Goal: Task Accomplishment & Management: Manage account settings

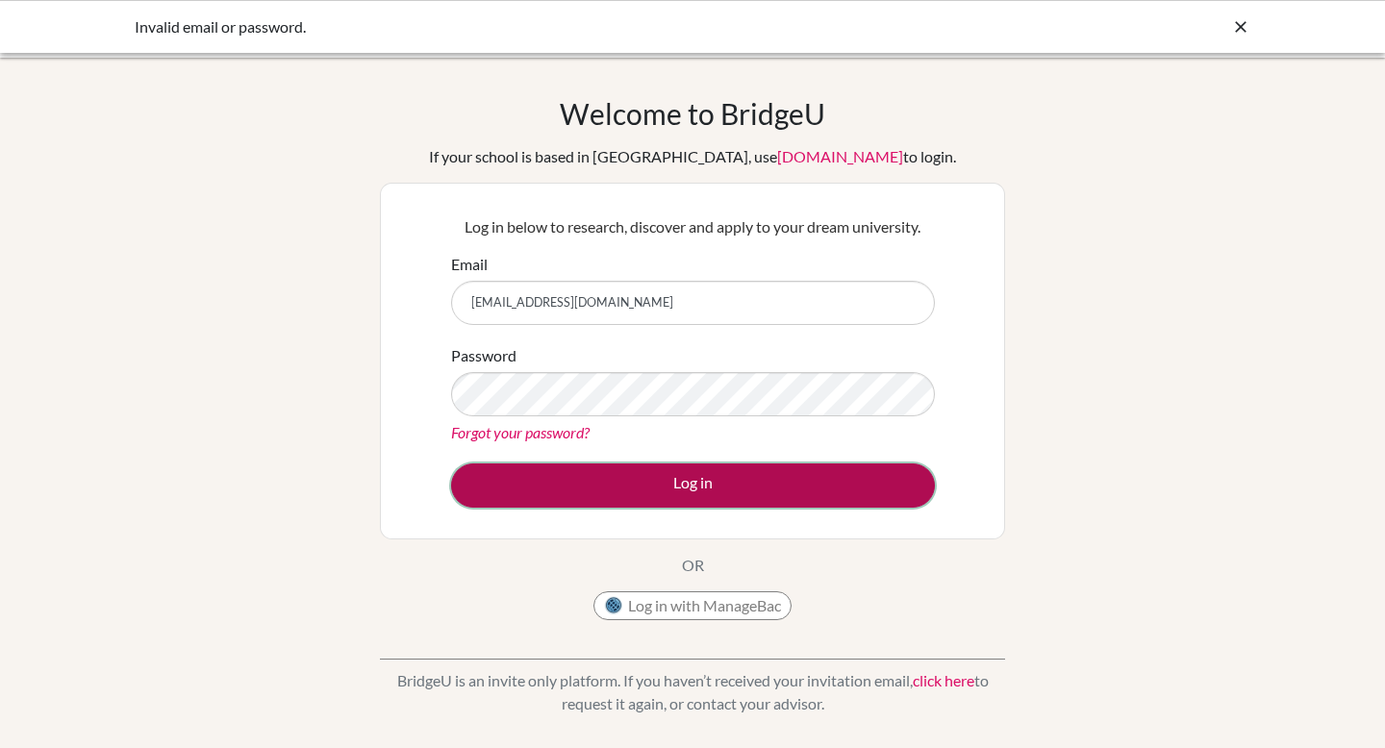
click at [495, 487] on button "Log in" at bounding box center [693, 486] width 484 height 44
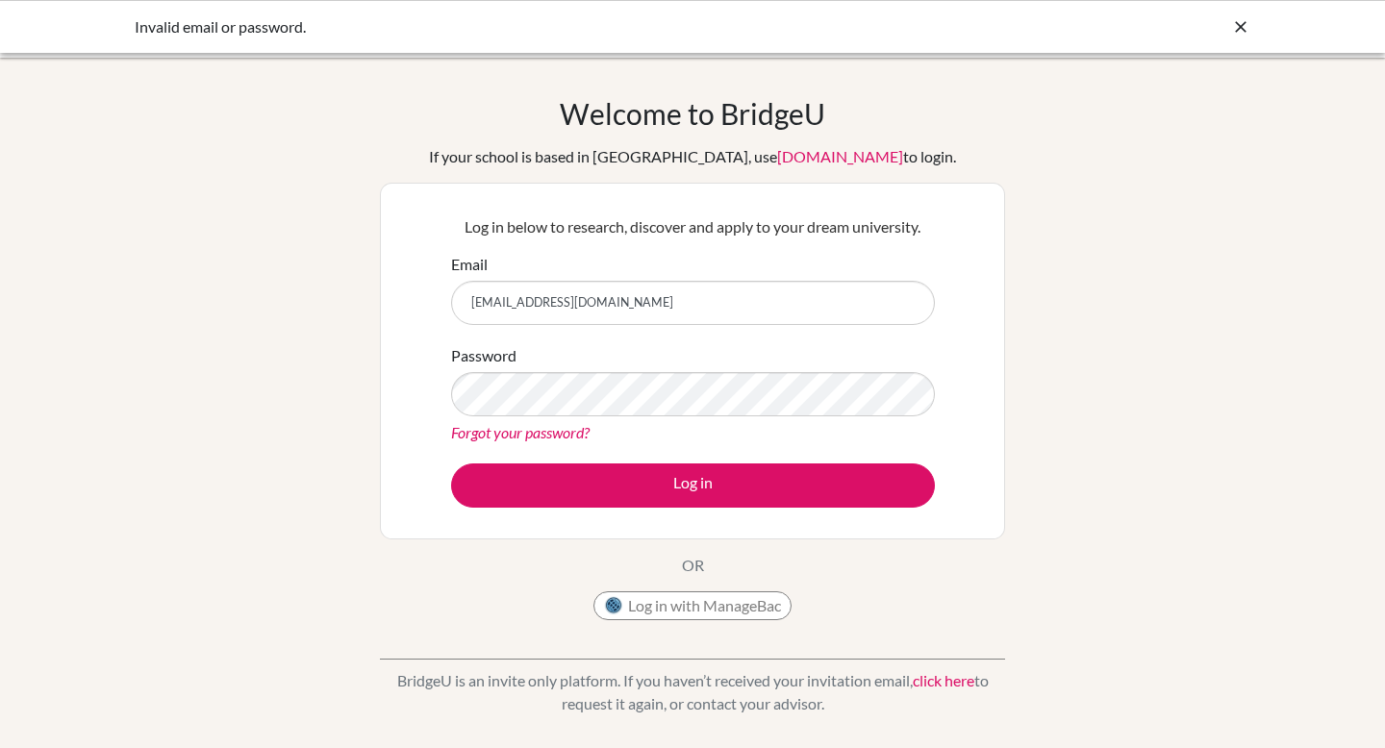
click at [340, 378] on div "Welcome to BridgeU If your school is based in China, use app.bridge-u.com.cn to…" at bounding box center [692, 410] width 1385 height 629
click at [177, 38] on div "Invalid email or password." at bounding box center [548, 26] width 827 height 23
click at [488, 436] on link "Forgot your password?" at bounding box center [520, 432] width 139 height 18
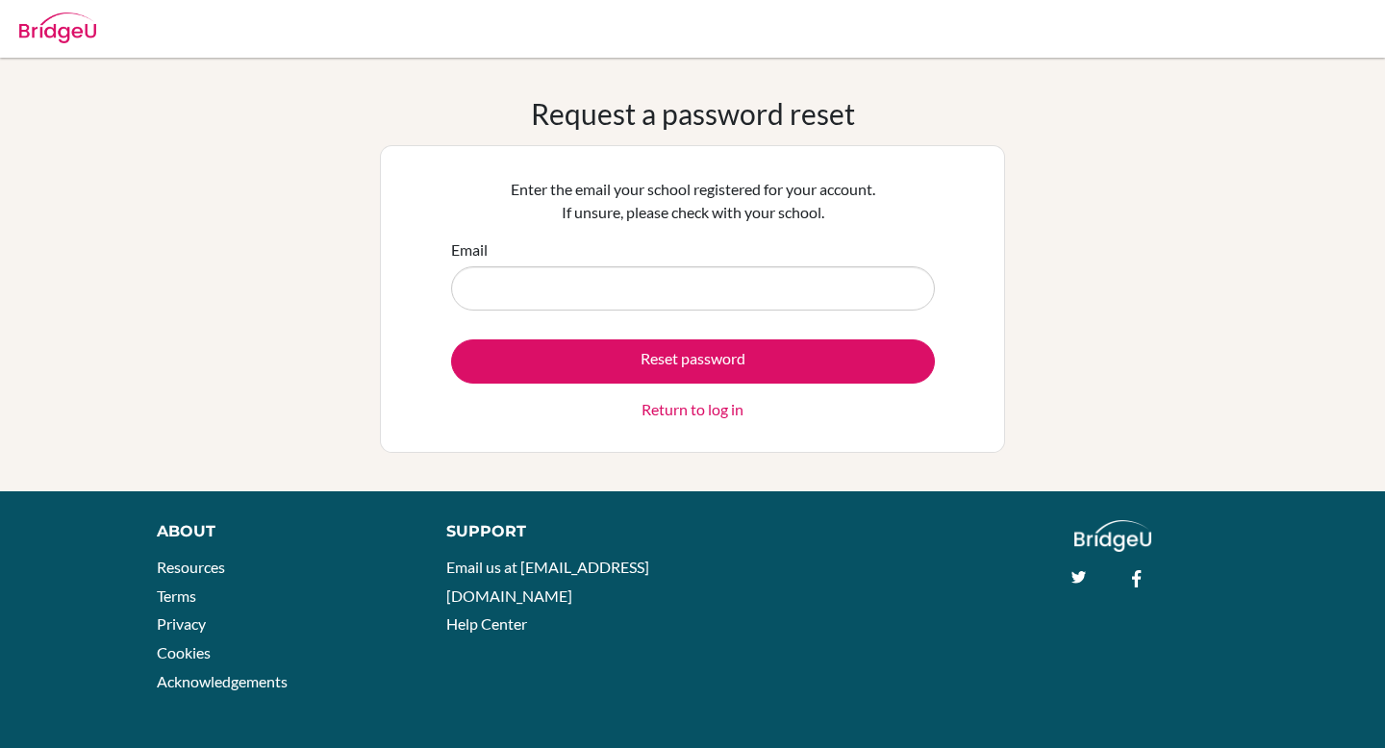
type input "[EMAIL_ADDRESS][DOMAIN_NAME]"
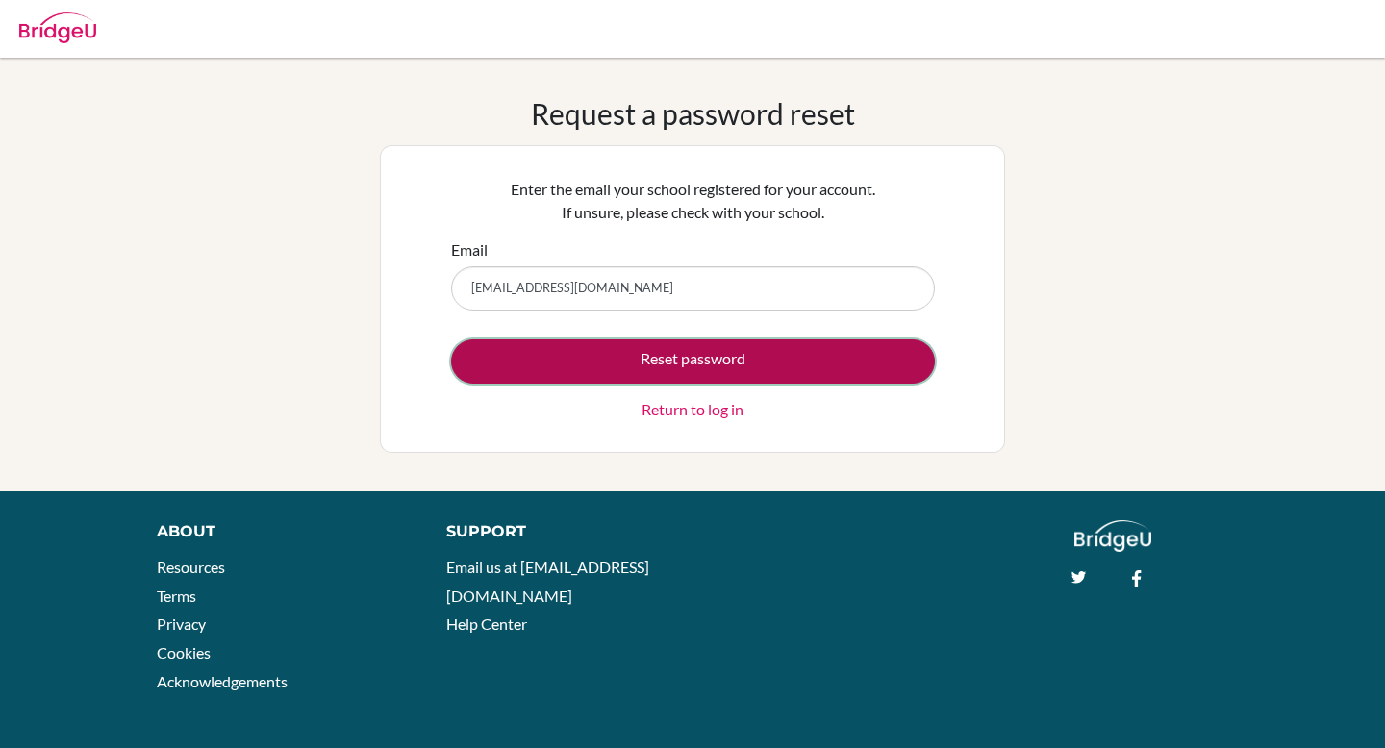
click at [611, 347] on button "Reset password" at bounding box center [693, 362] width 484 height 44
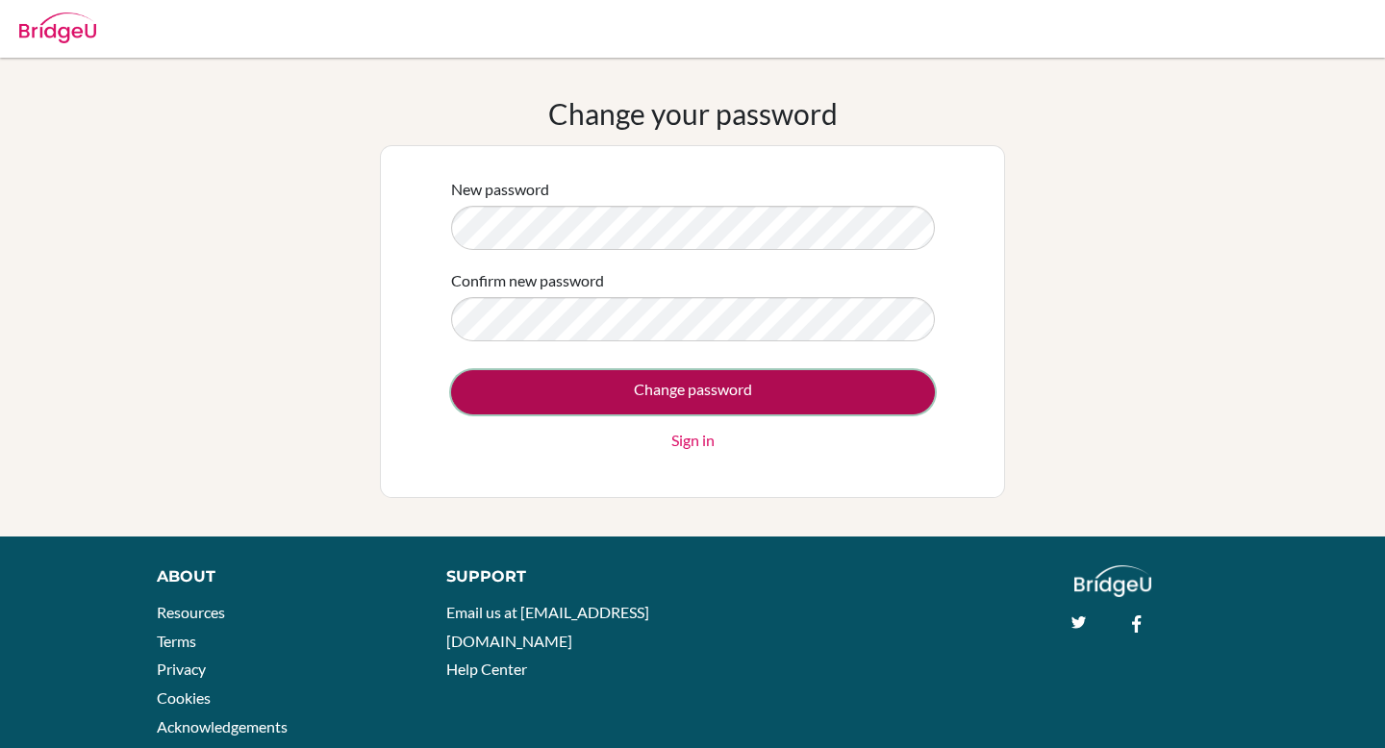
click at [464, 388] on input "Change password" at bounding box center [693, 392] width 484 height 44
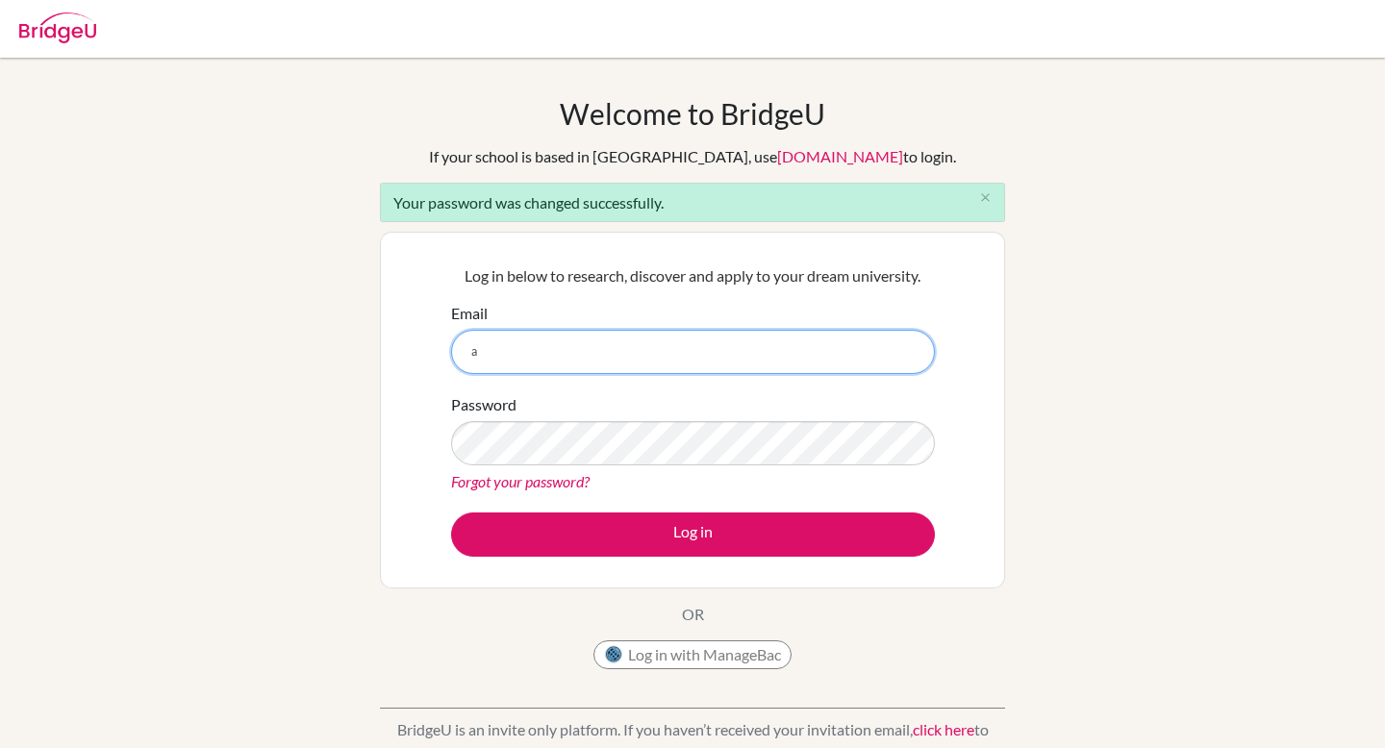
type input "arafik@cas.ac.ma"
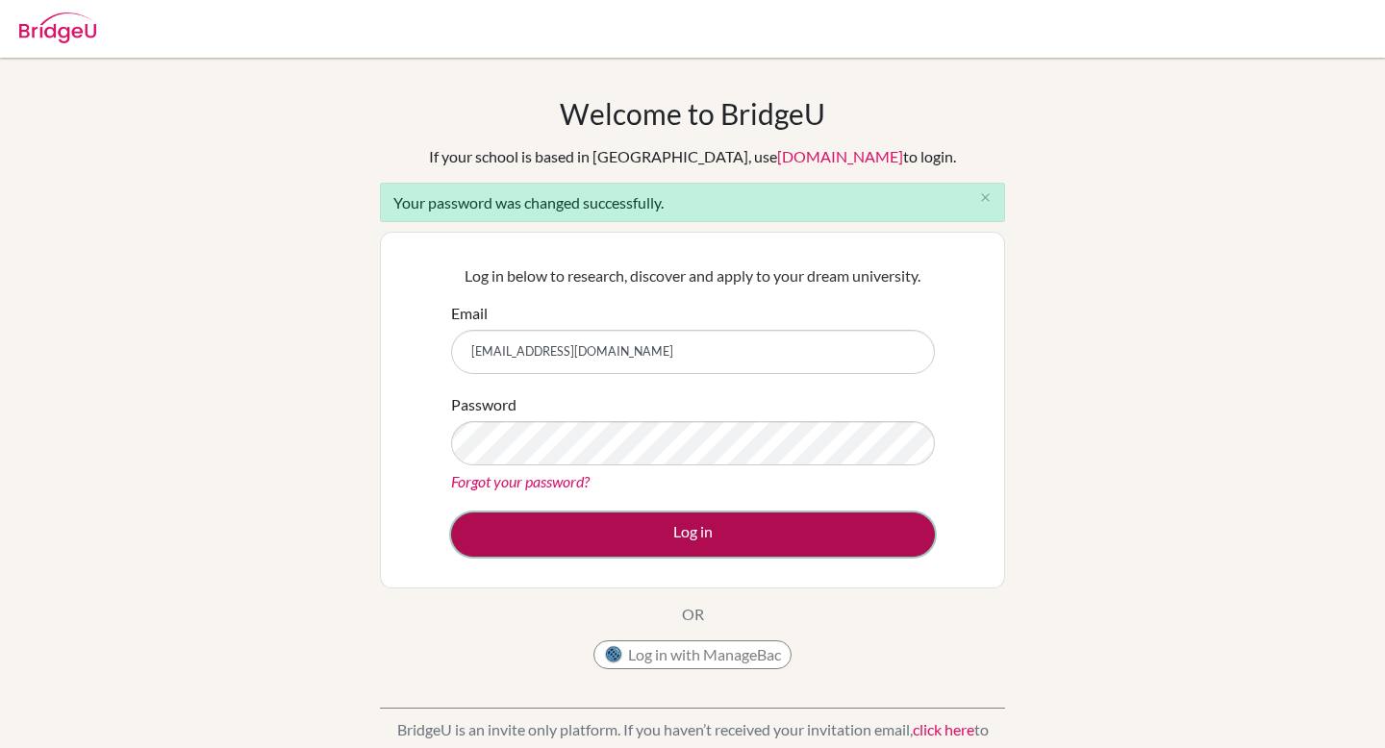
click at [701, 522] on button "Log in" at bounding box center [693, 535] width 484 height 44
